Goal: Information Seeking & Learning: Learn about a topic

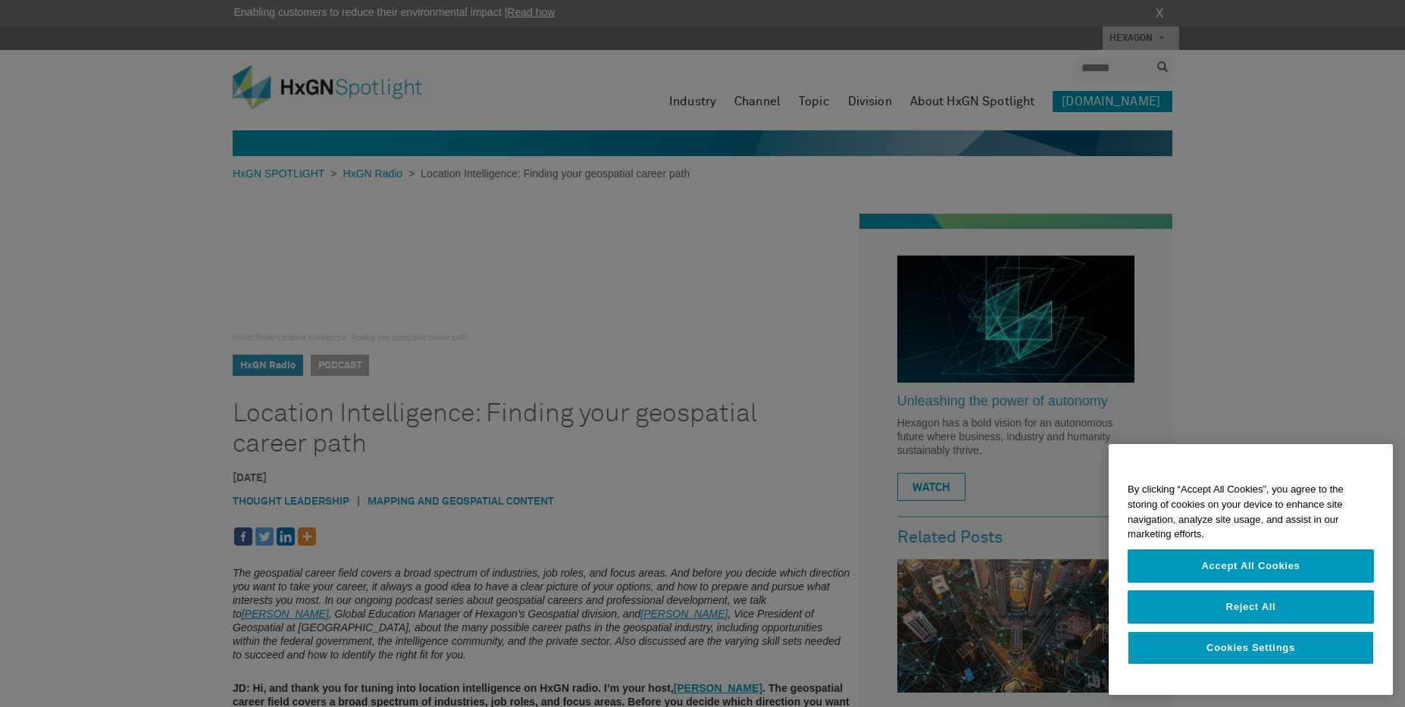
click at [170, 382] on div at bounding box center [702, 353] width 1405 height 707
click at [1262, 556] on button "Accept All Cookies" at bounding box center [1251, 565] width 246 height 33
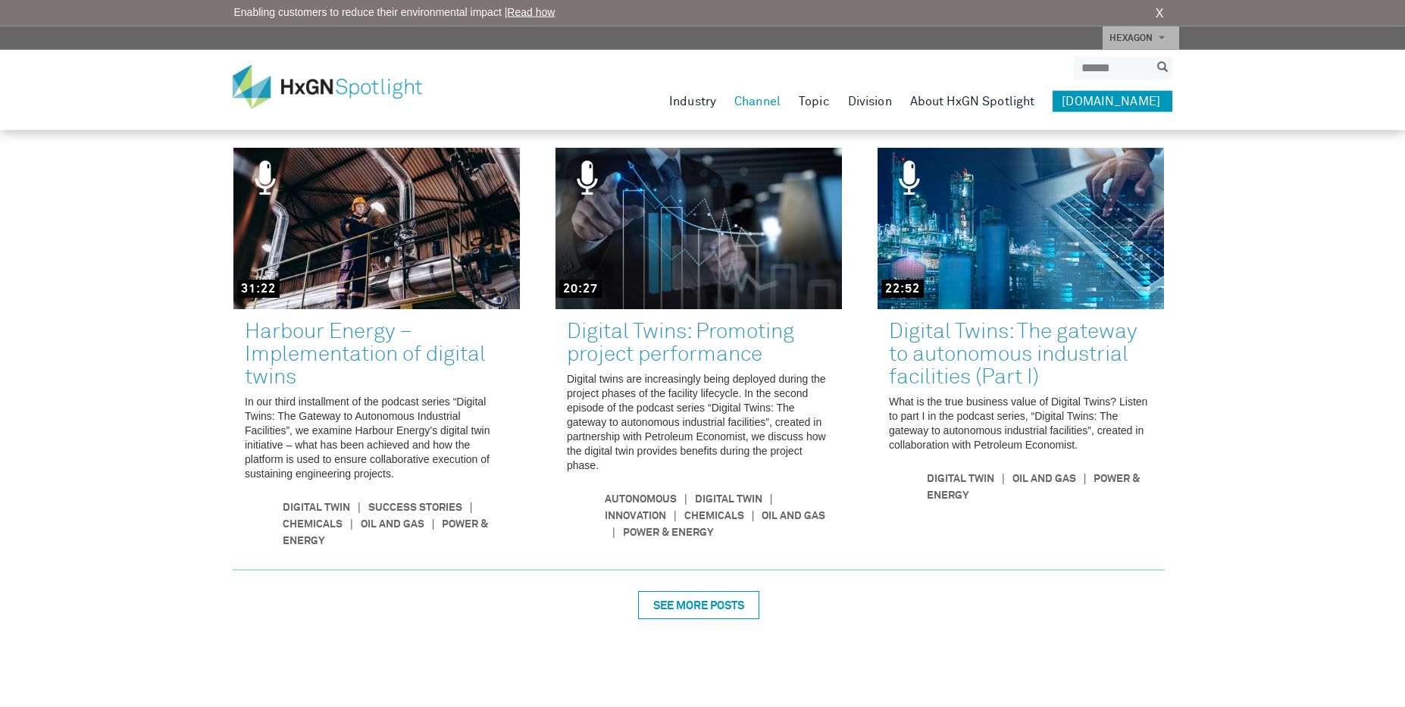
scroll to position [1046, 0]
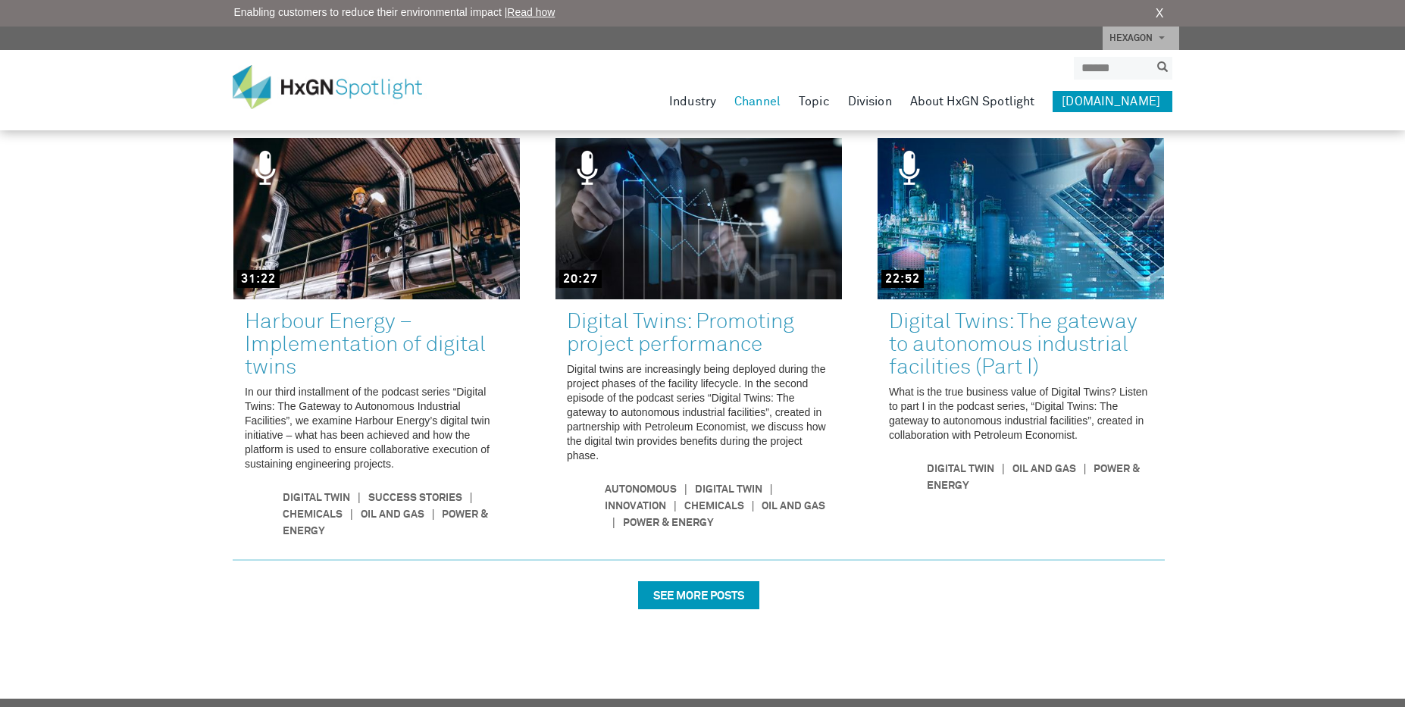
click at [696, 581] on div "SEE MORE POSTS" at bounding box center [698, 595] width 121 height 28
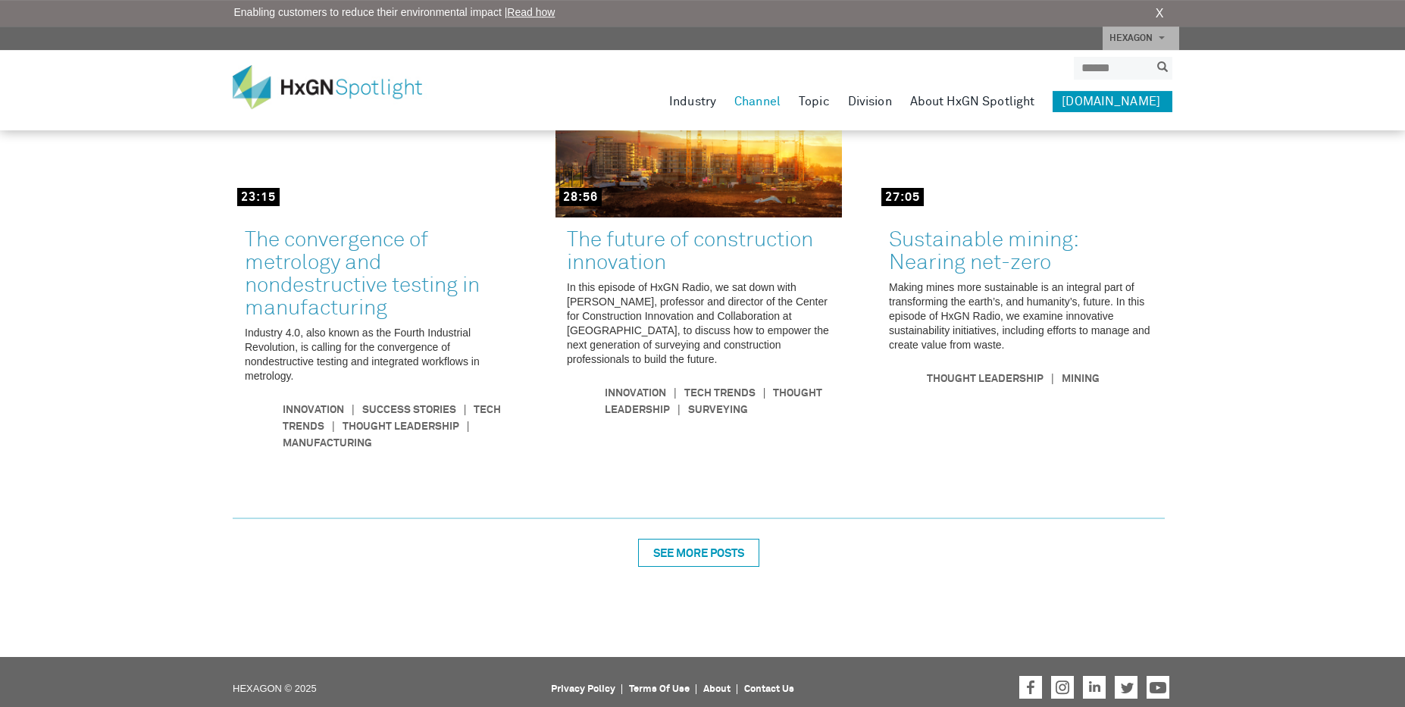
scroll to position [2073, 0]
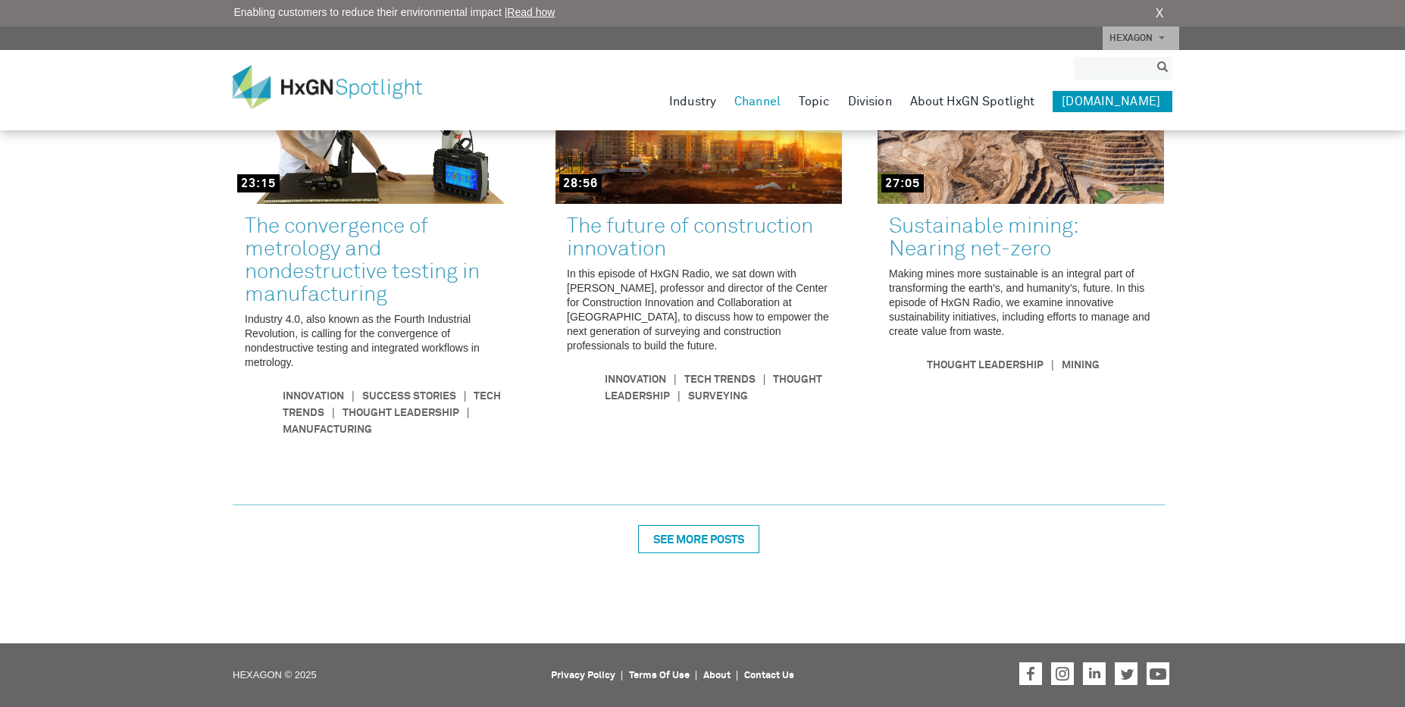
click at [1090, 72] on input "search" at bounding box center [1112, 68] width 76 height 23
type input "**********"
click at [1153, 59] on button "submit" at bounding box center [1163, 67] width 20 height 17
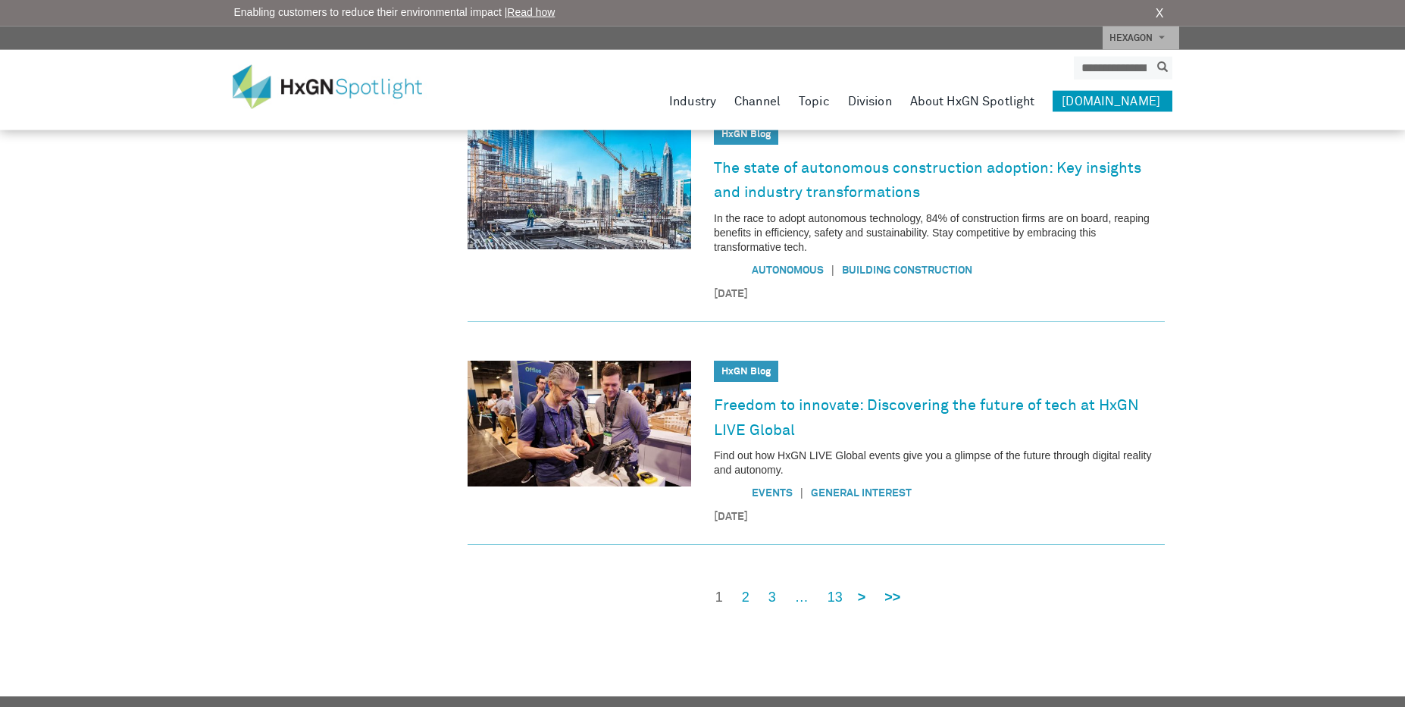
scroll to position [1129, 0]
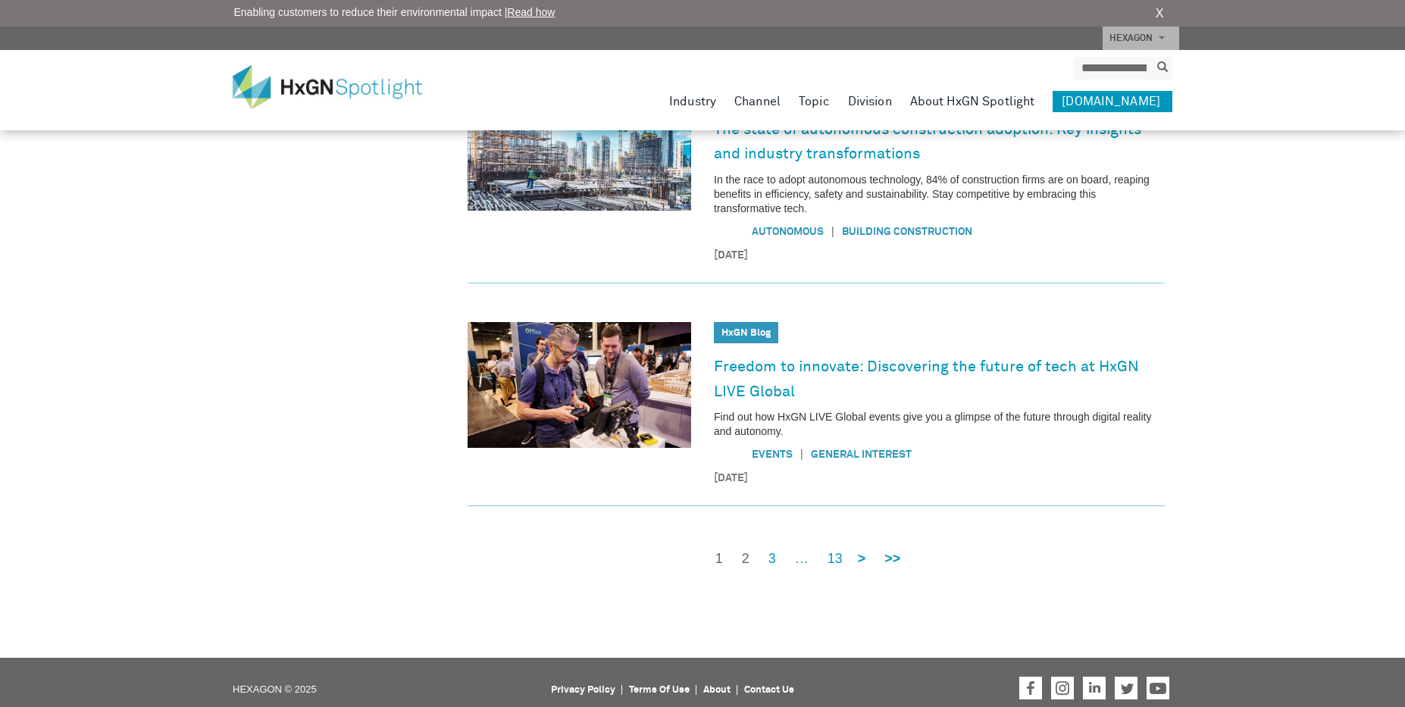
click at [747, 549] on link "2" at bounding box center [746, 558] width 8 height 19
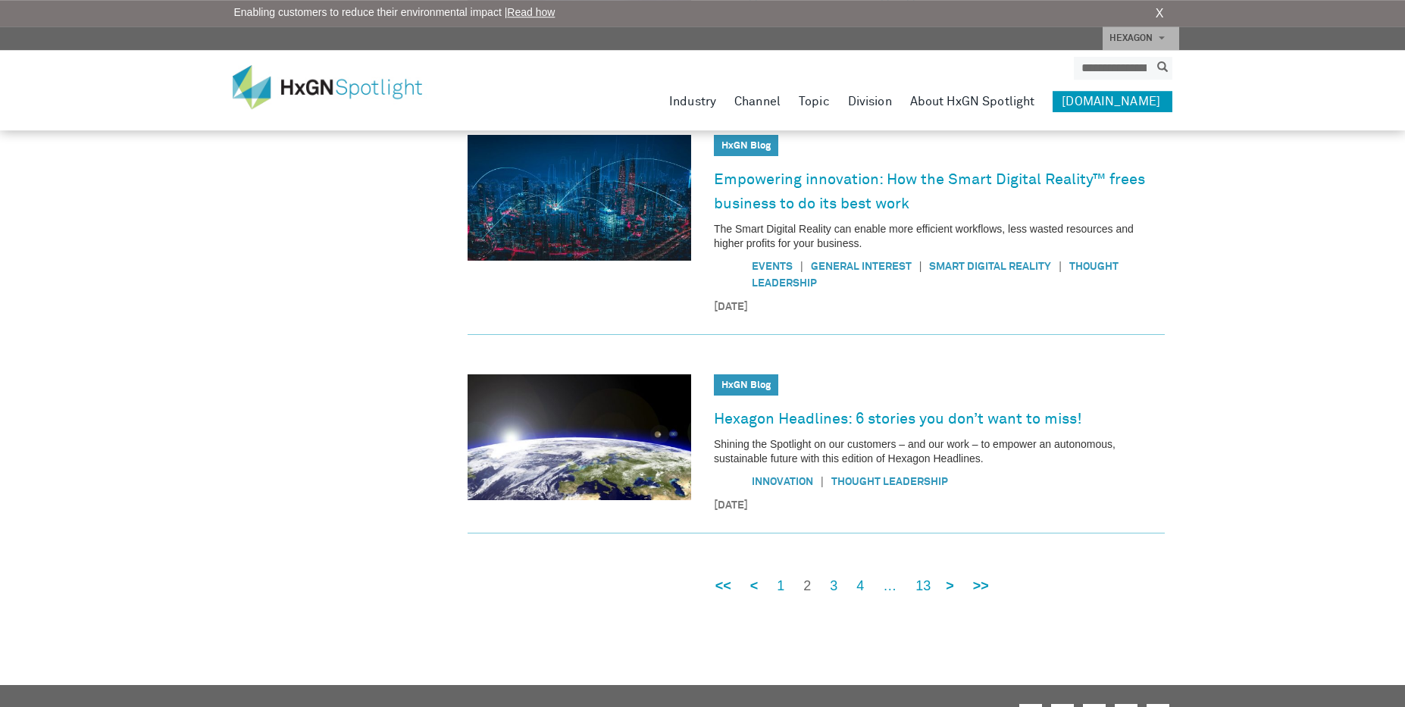
scroll to position [941, 0]
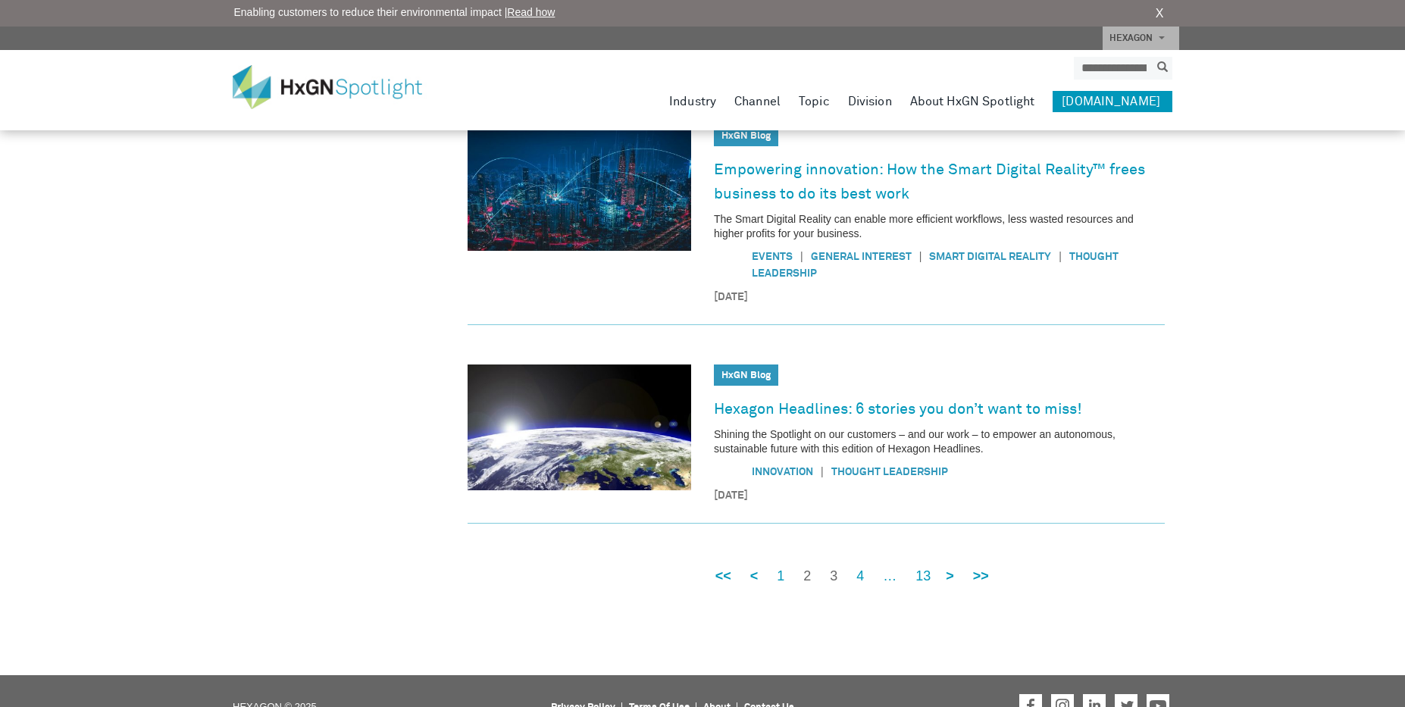
click at [834, 581] on link "3" at bounding box center [834, 576] width 8 height 19
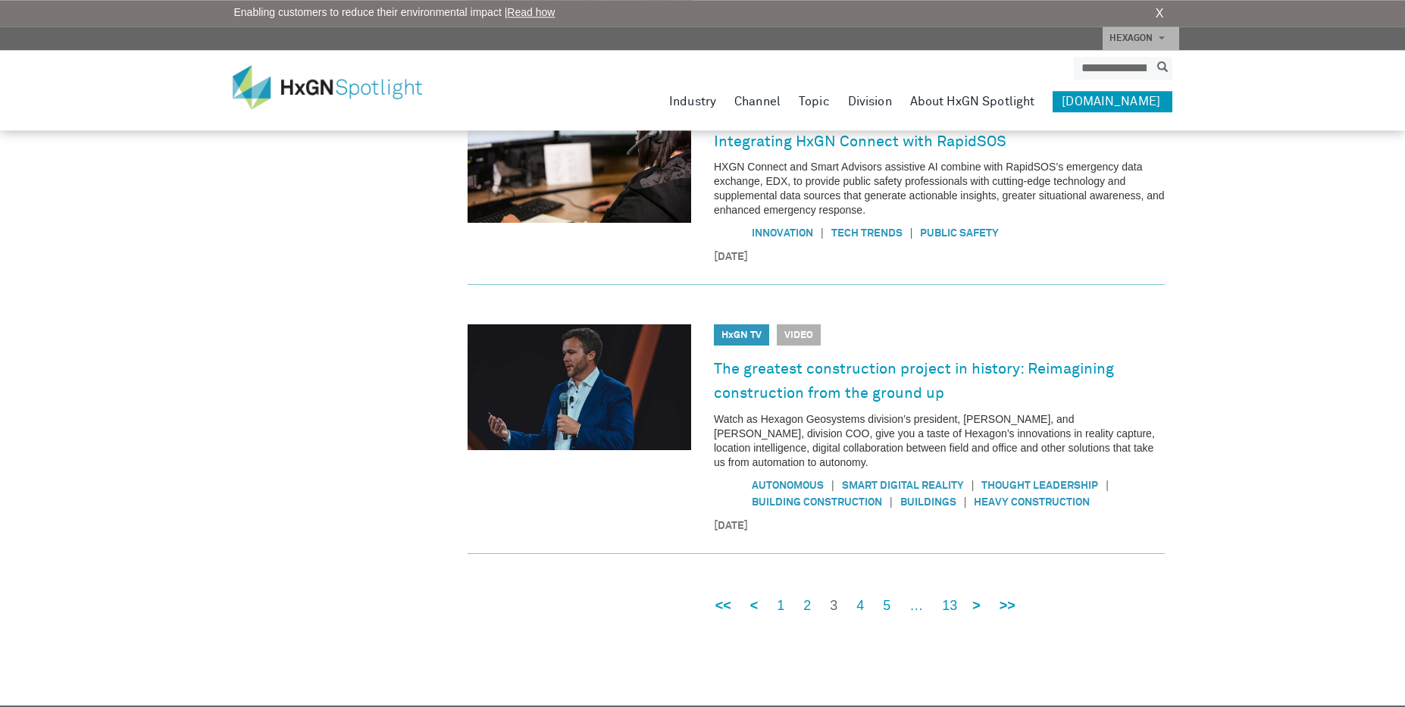
scroll to position [1076, 0]
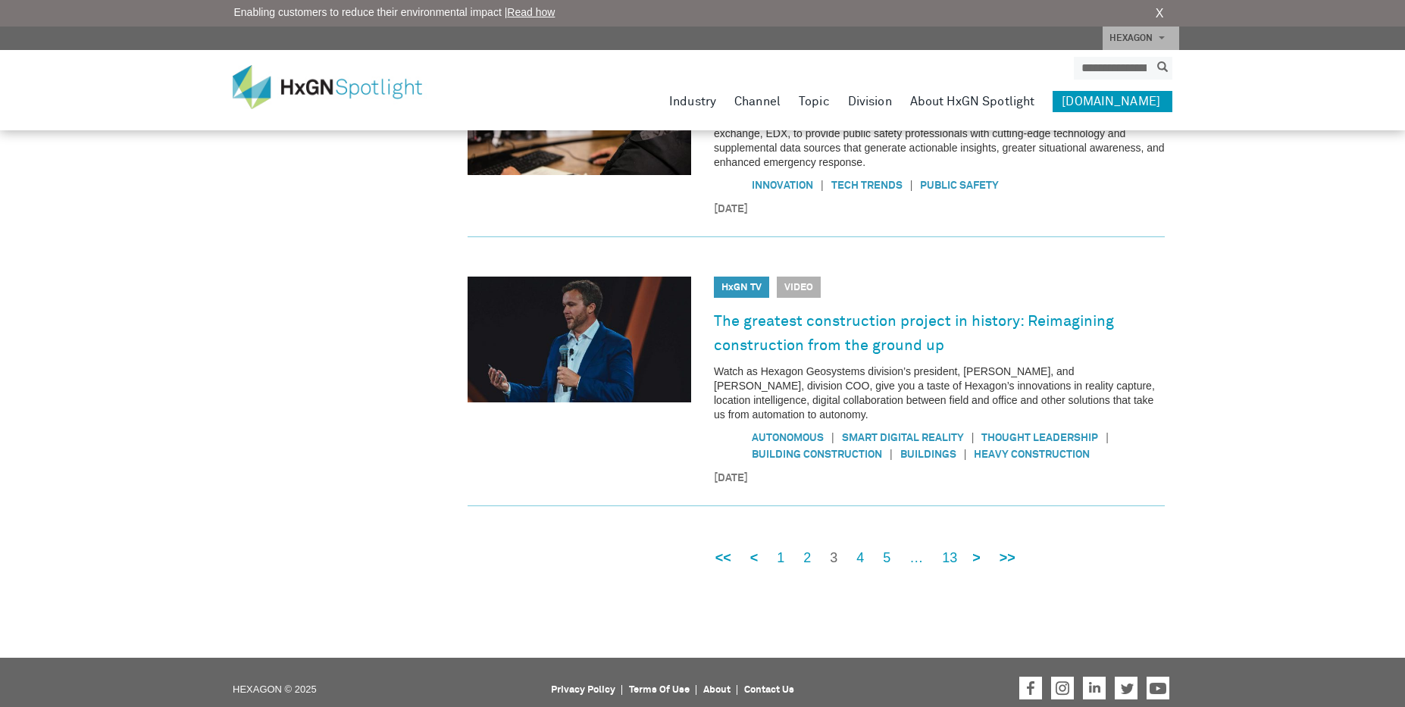
click at [881, 542] on div "<< < 1 2 3 4 5 … 13 > >>" at bounding box center [859, 547] width 319 height 42
click at [887, 549] on link "5" at bounding box center [887, 558] width 8 height 19
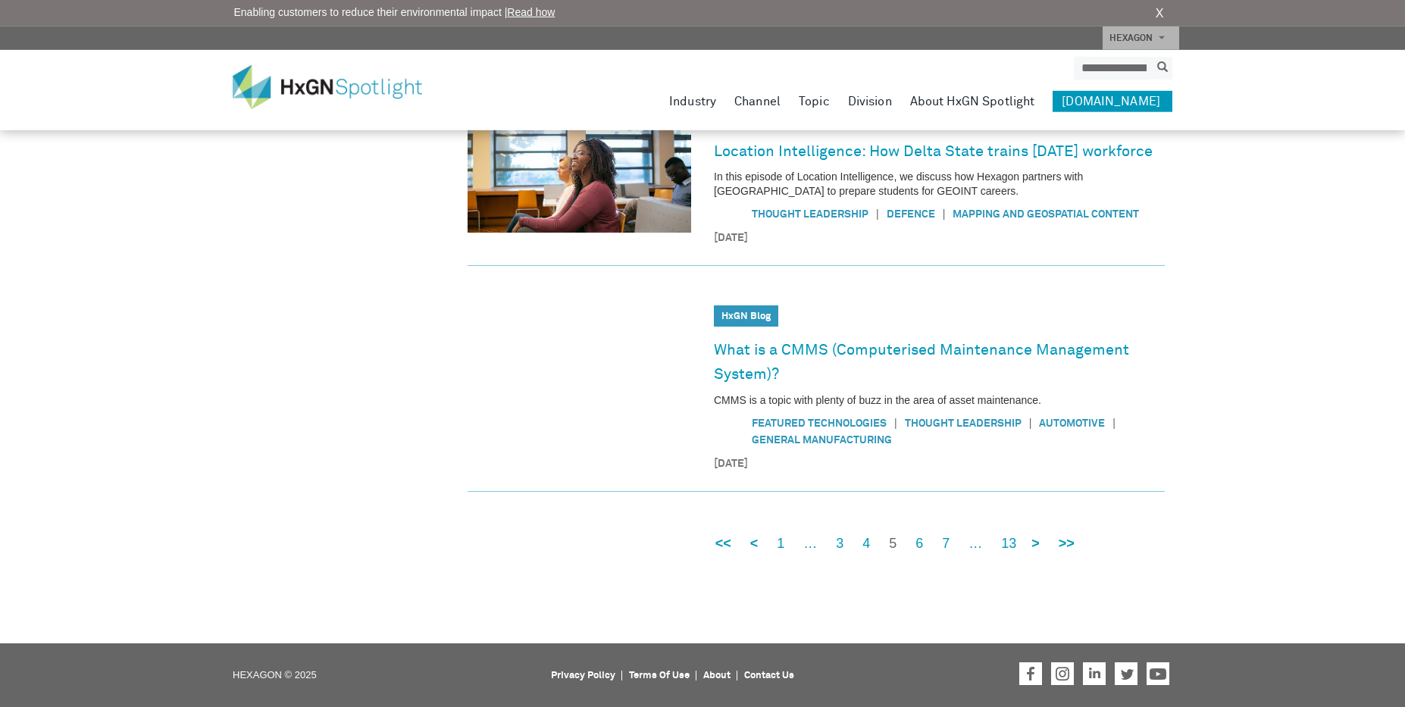
scroll to position [1055, 0]
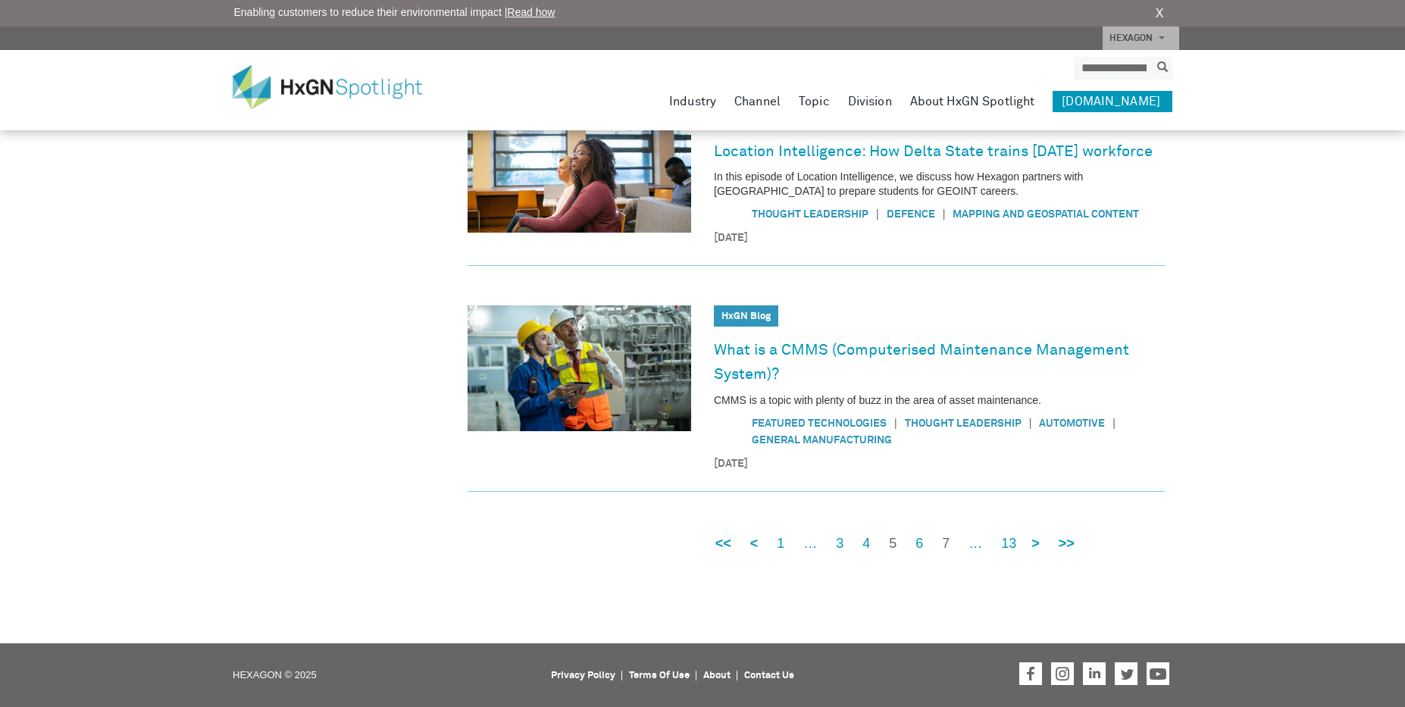
click at [946, 546] on link "7" at bounding box center [946, 543] width 8 height 19
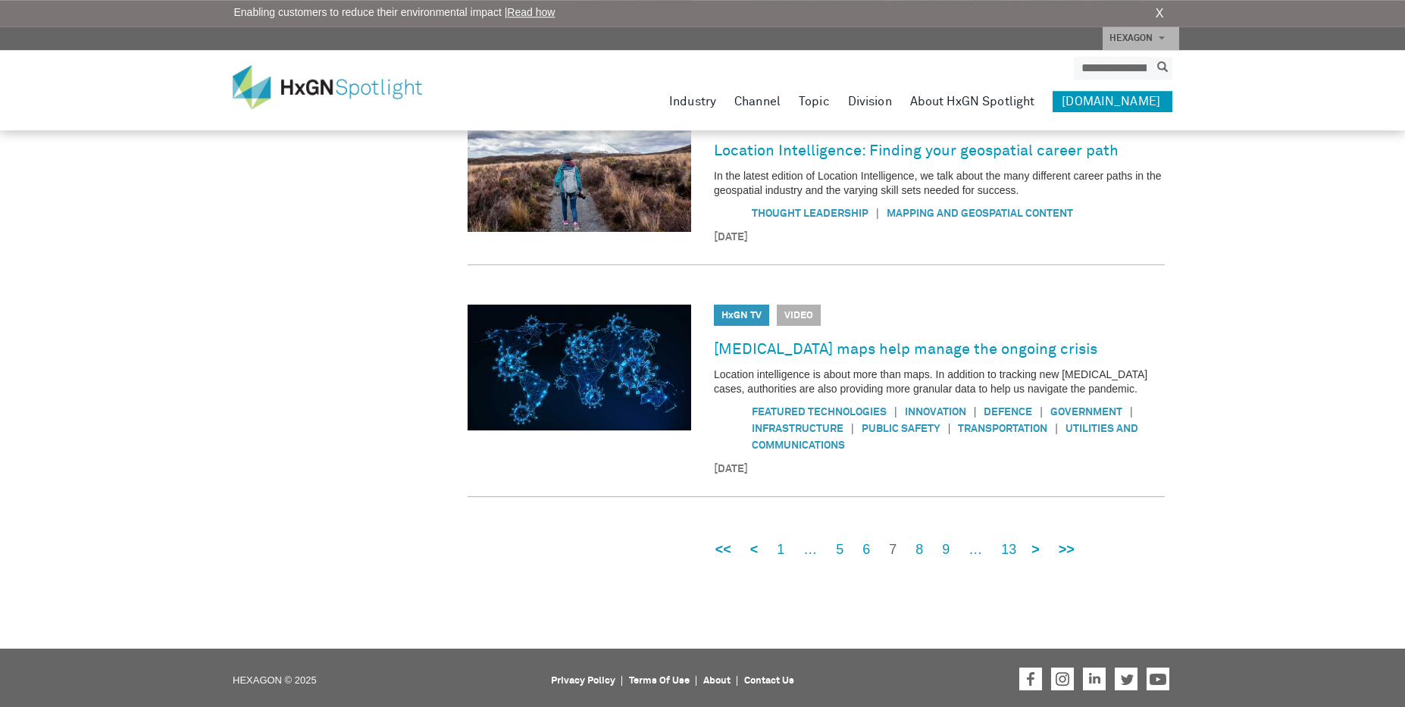
scroll to position [1015, 0]
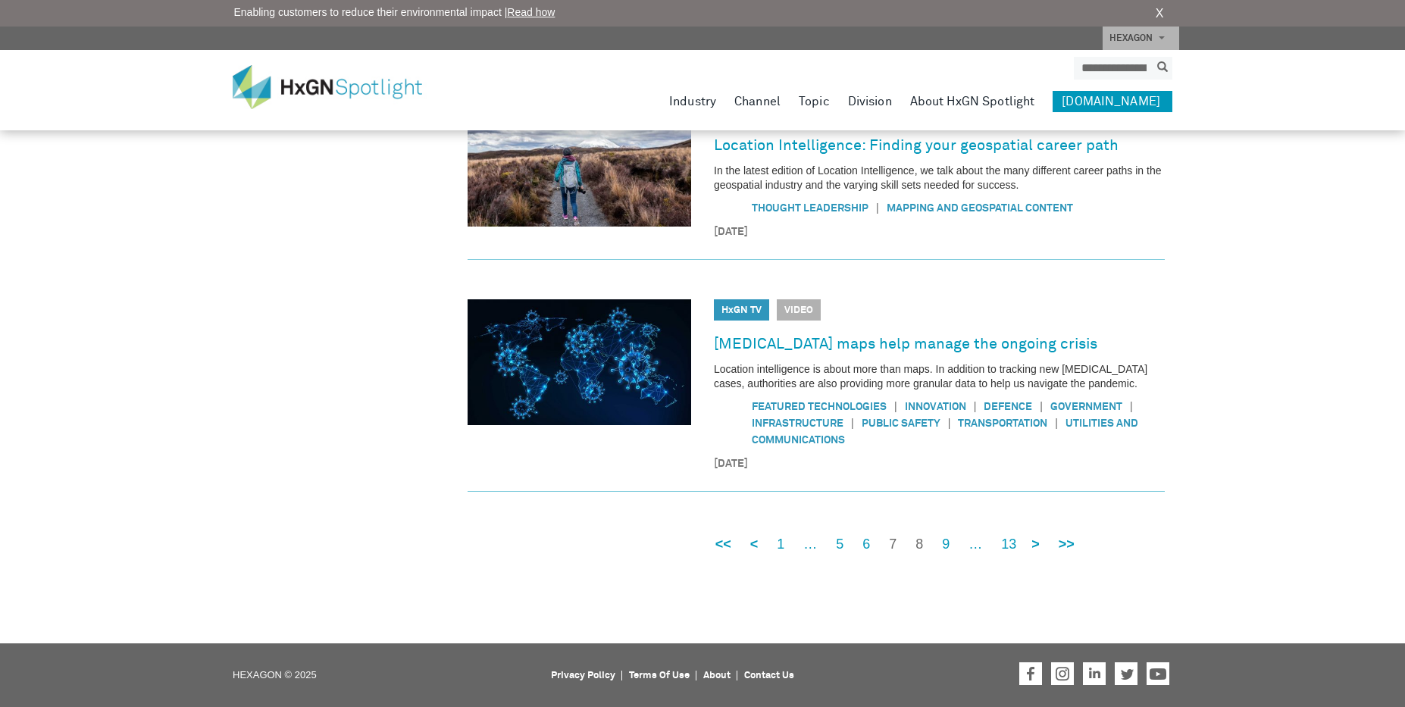
click at [922, 546] on link "8" at bounding box center [920, 544] width 8 height 19
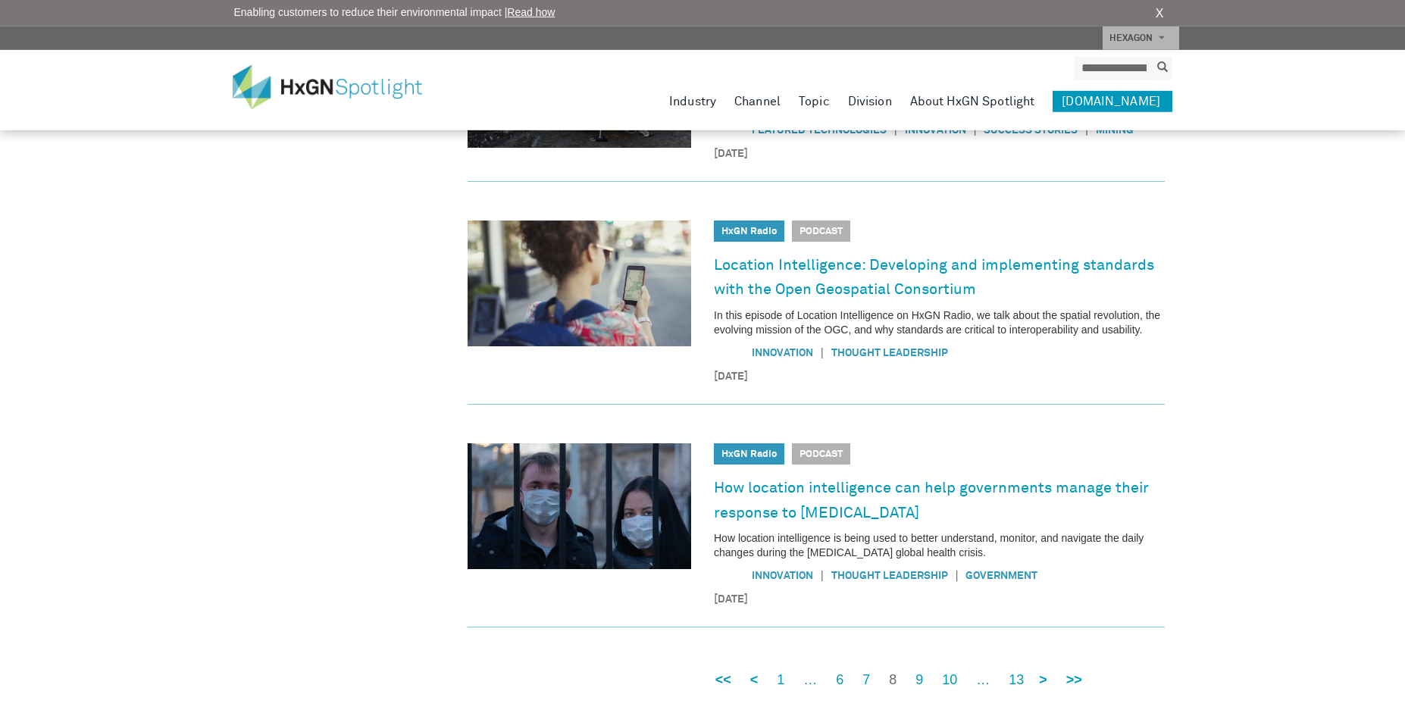
scroll to position [1022, 0]
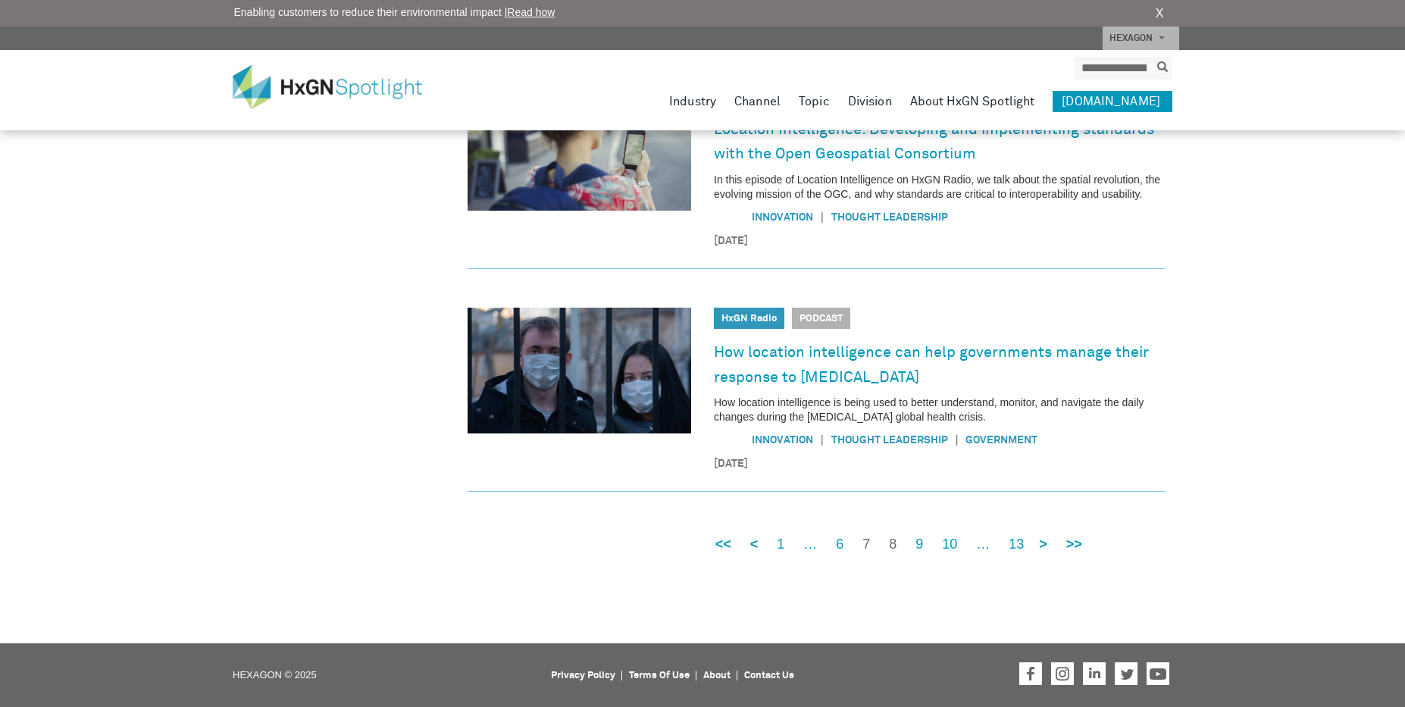
click at [866, 549] on link "7" at bounding box center [867, 544] width 8 height 19
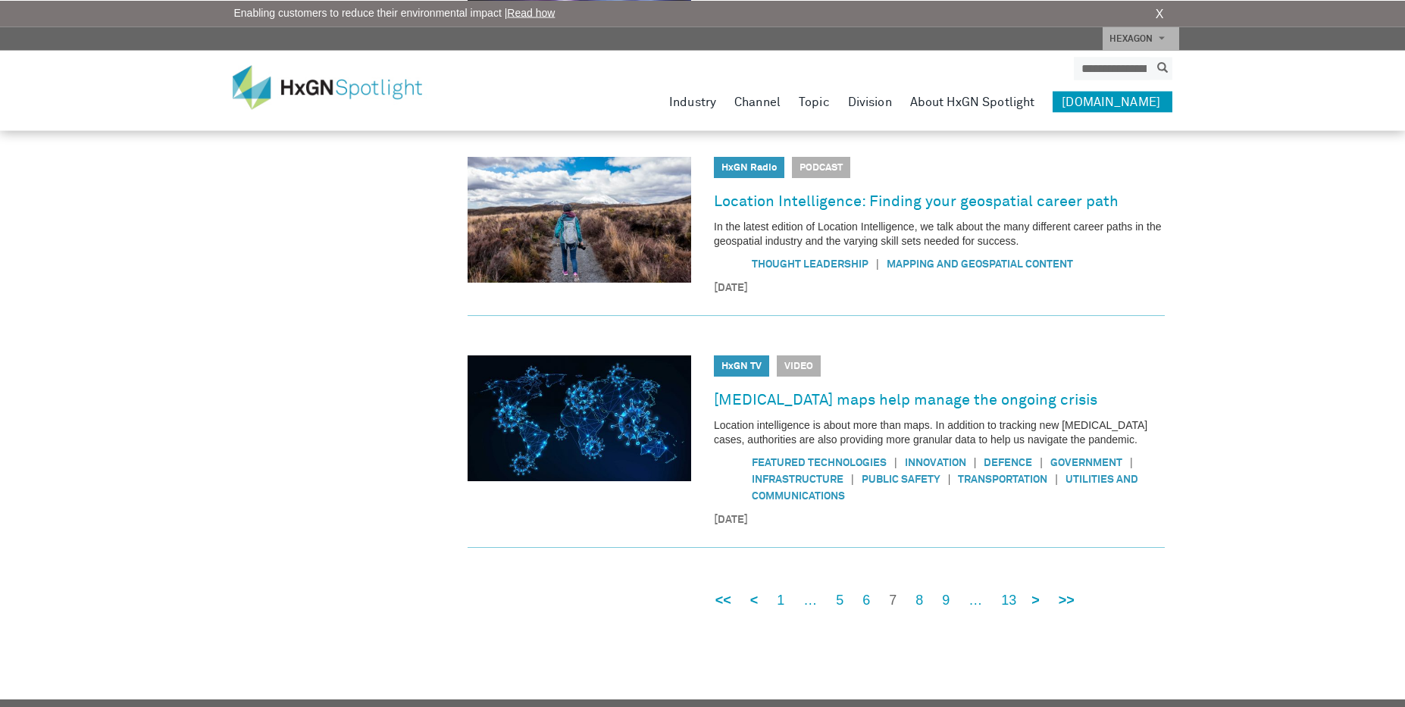
scroll to position [1015, 0]
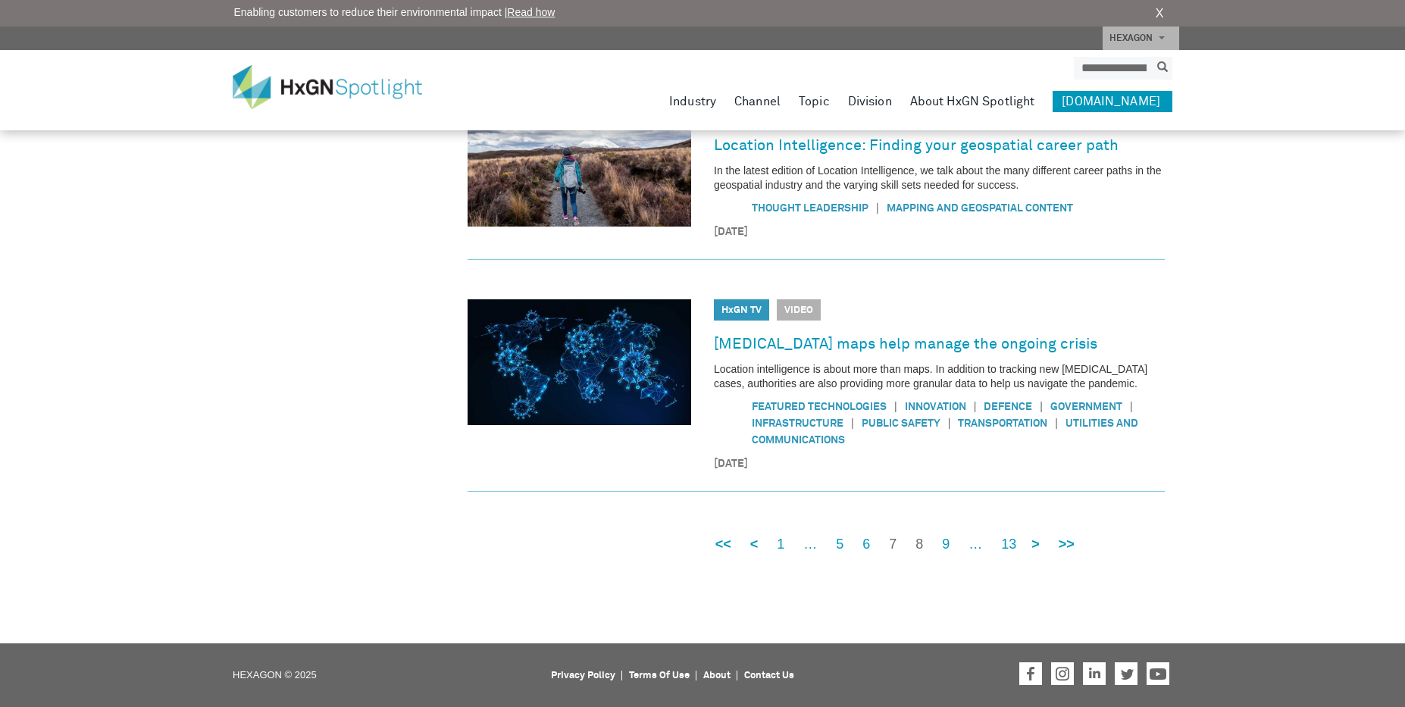
click at [919, 549] on link "8" at bounding box center [920, 544] width 8 height 19
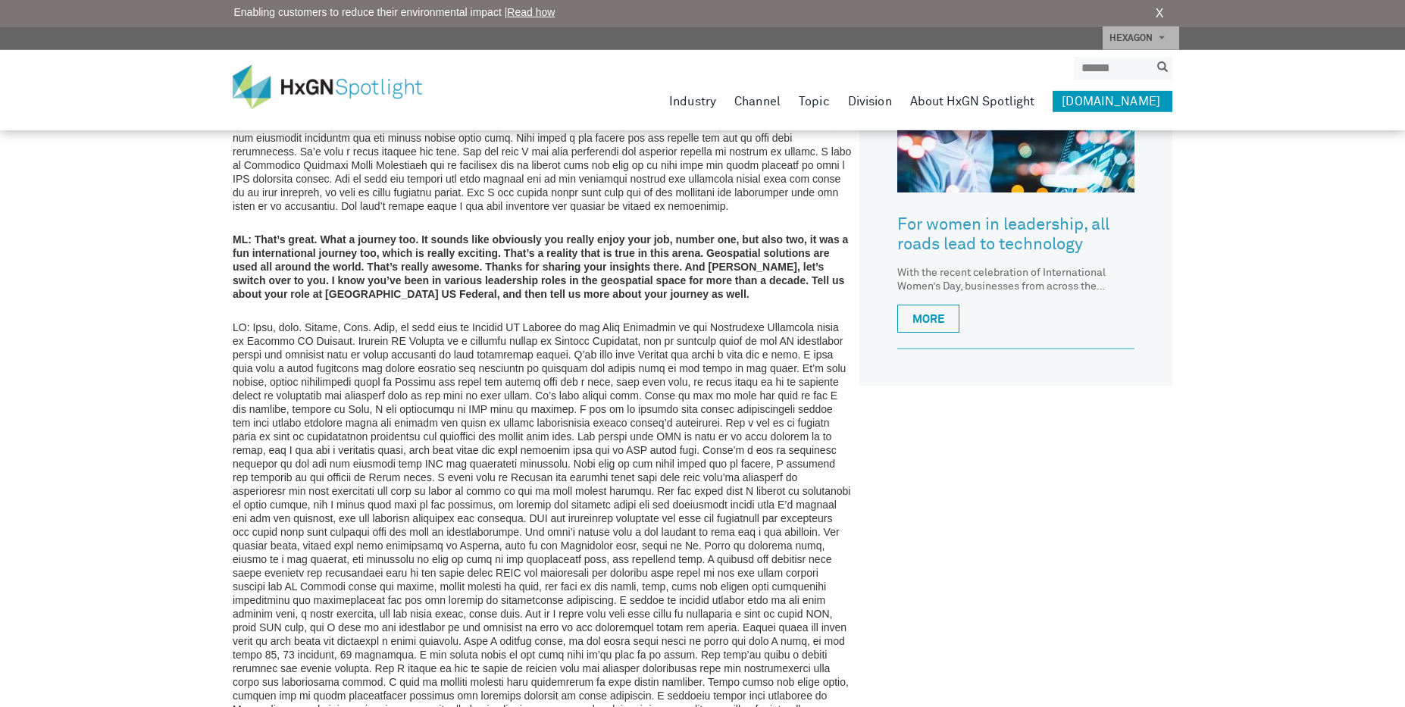
scroll to position [994, 0]
click at [158, 408] on div "HxGN SPOTLIGHT > HxGN Radio > Location Intelligence: How to jump start your geo…" at bounding box center [702, 580] width 1405 height 3149
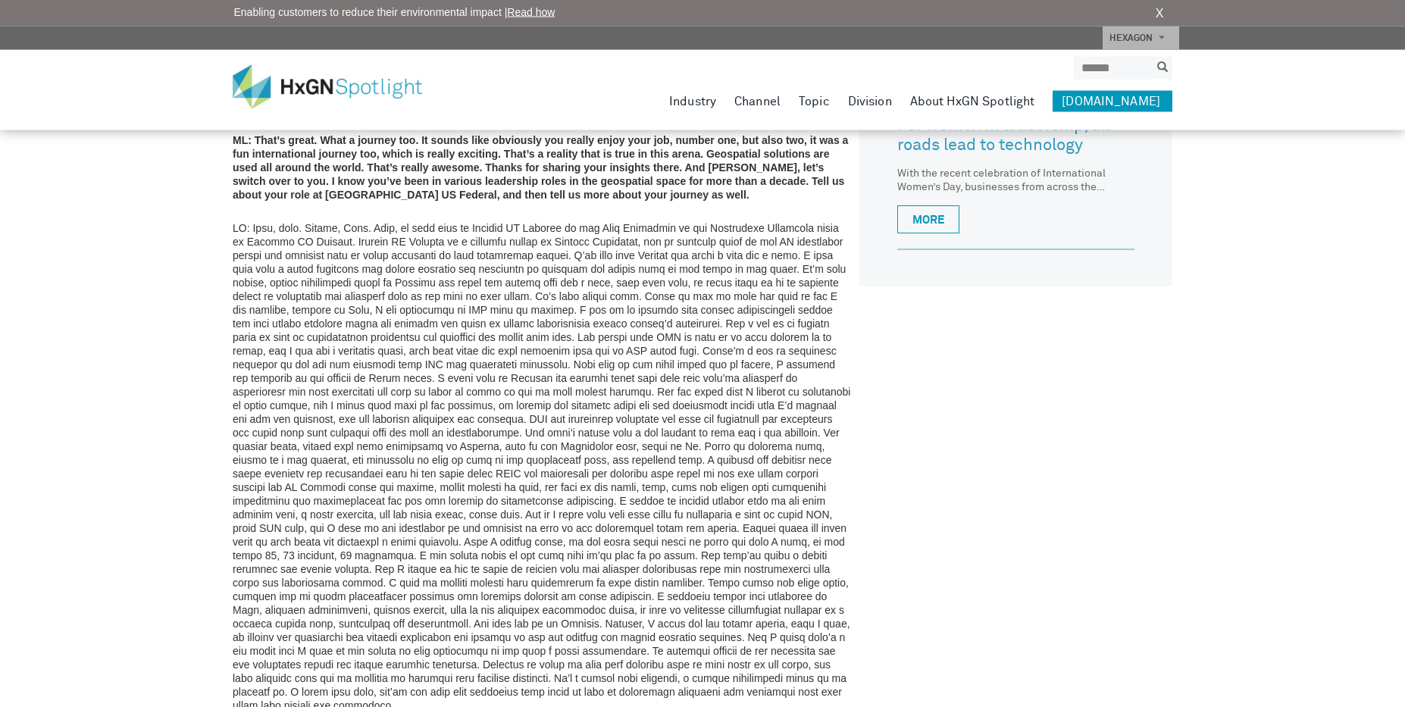
scroll to position [1098, 0]
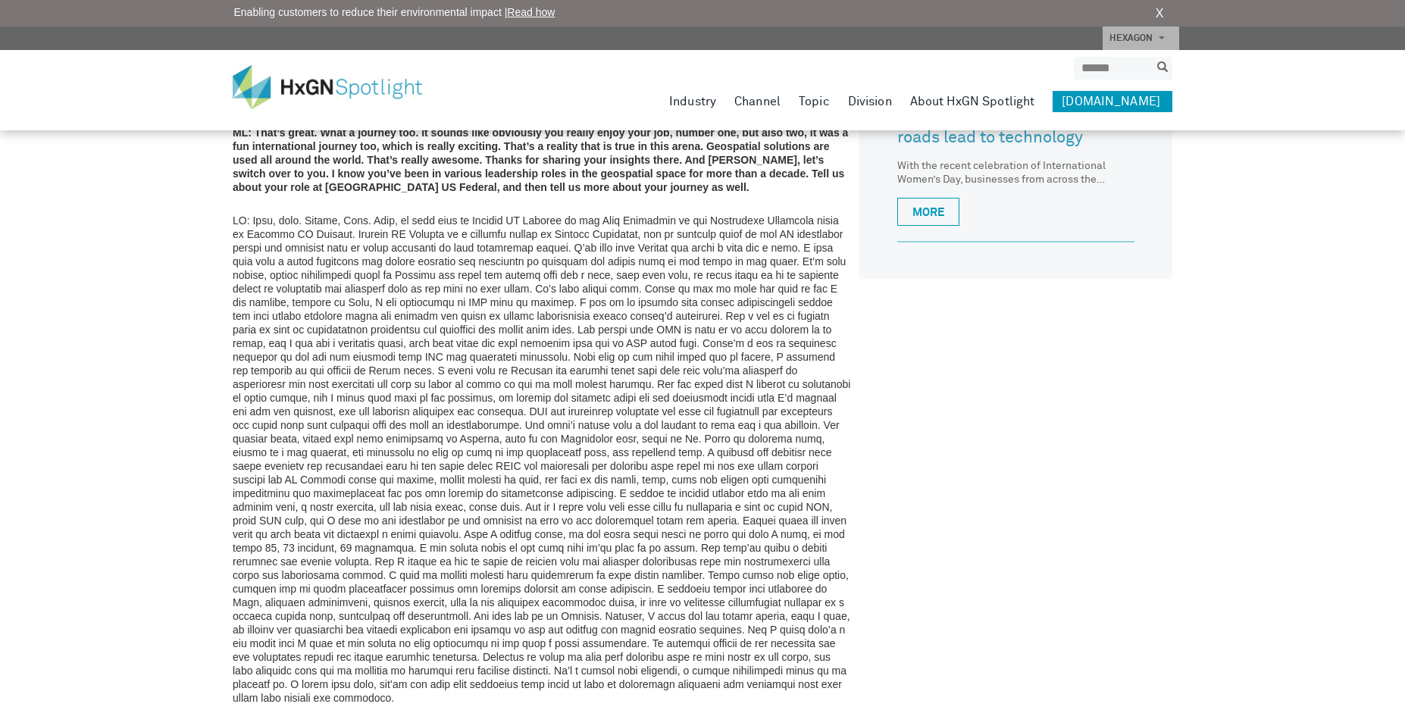
click at [149, 367] on div "HxGN SPOTLIGHT > HxGN Radio > Location Intelligence: How to jump start your geo…" at bounding box center [702, 476] width 1405 height 3149
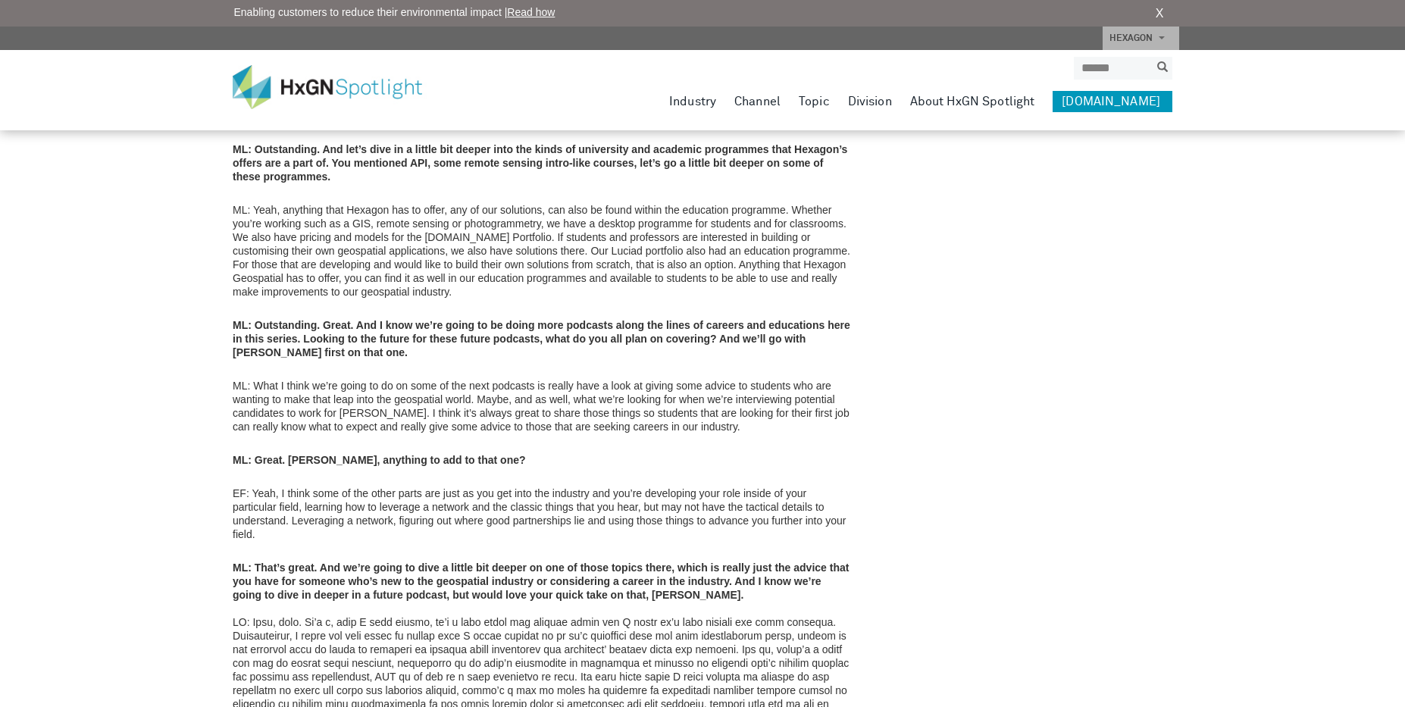
scroll to position [1987, 0]
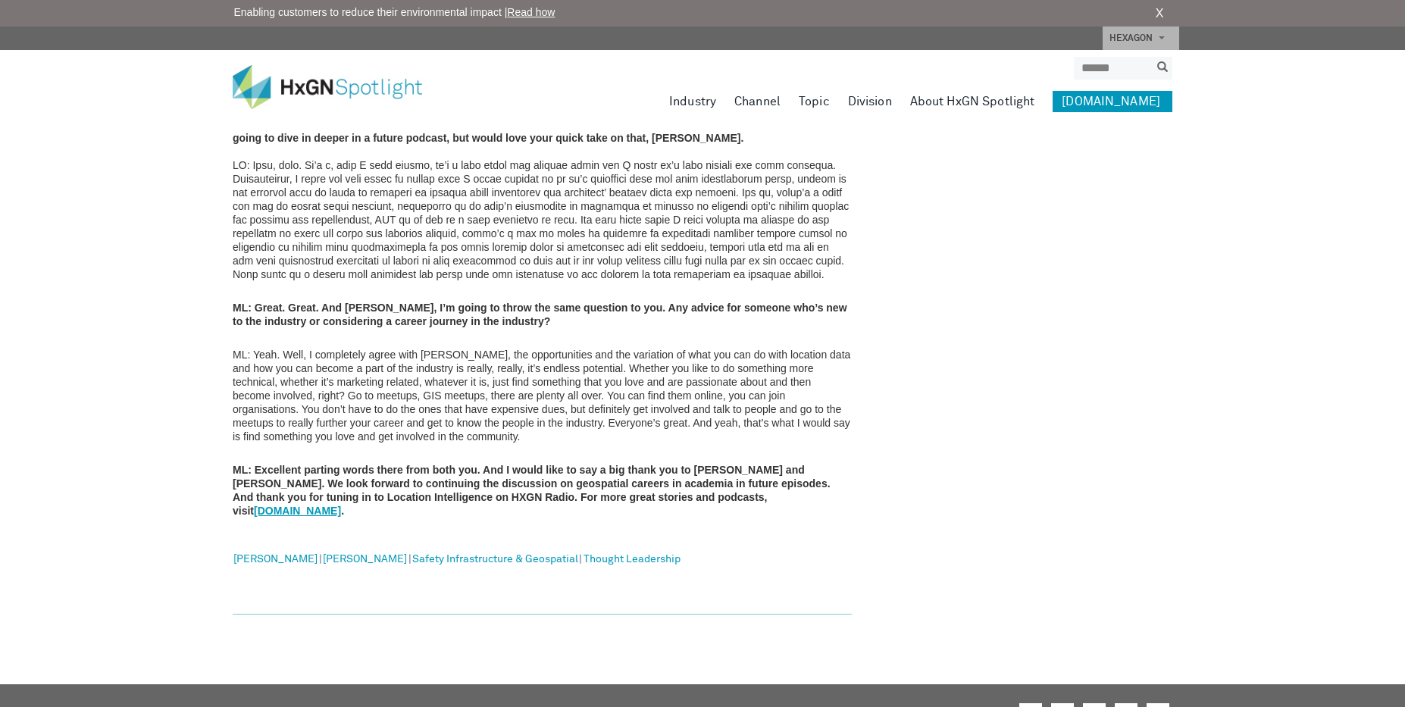
scroll to position [0, 0]
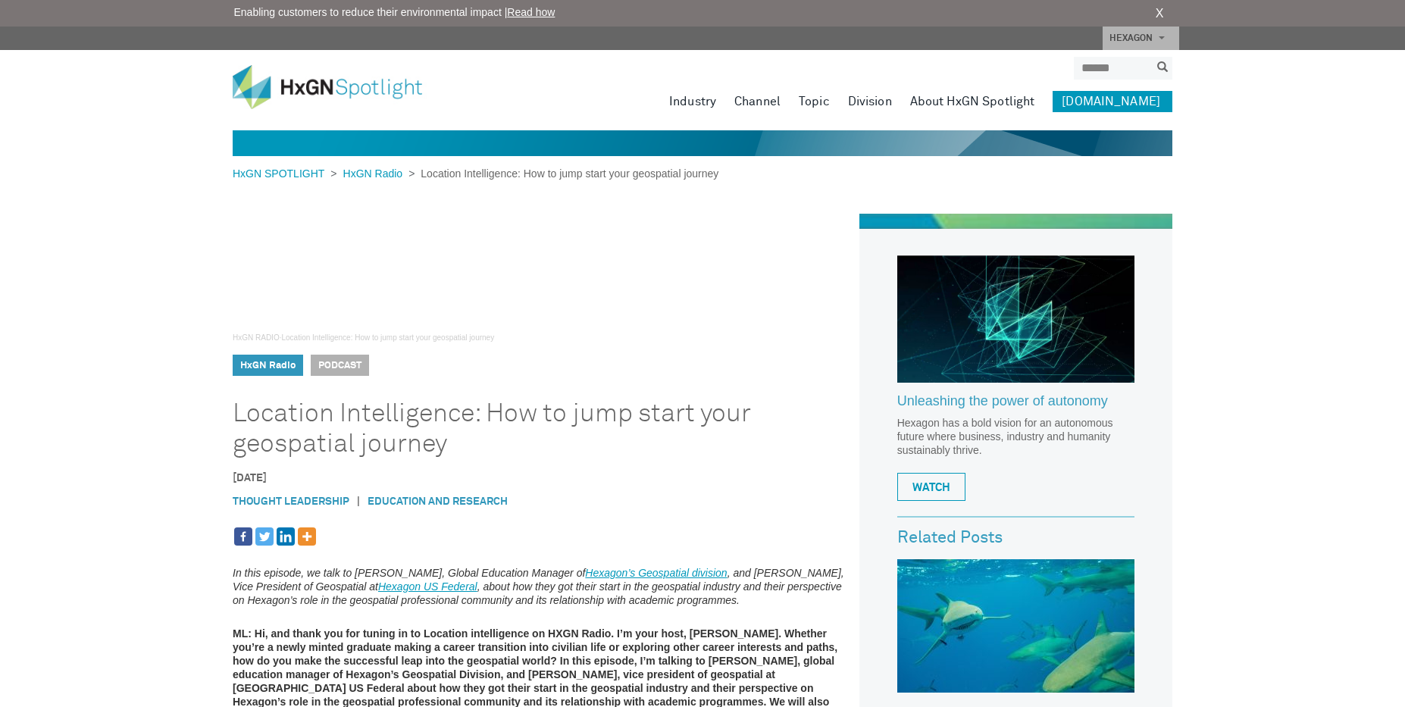
click at [721, 678] on strong "ML: Hi, and thank you for tuning in to Location intelligence on HXGN Radio. I’m…" at bounding box center [536, 688] width 607 height 121
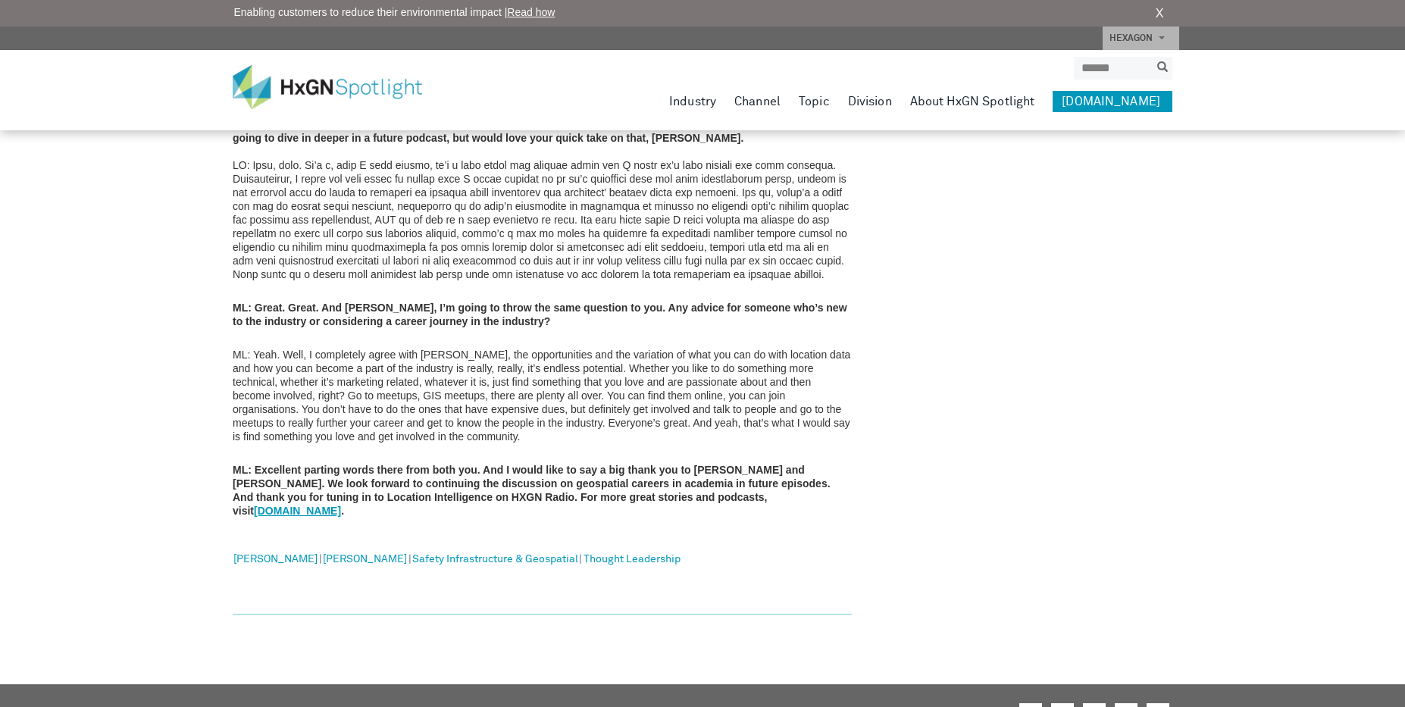
click at [715, 706] on link "About" at bounding box center [716, 717] width 27 height 10
